Goal: Find specific page/section: Find specific page/section

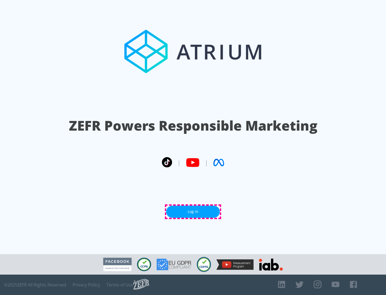
click at [193, 211] on link "Log In" at bounding box center [193, 212] width 54 height 12
